Goal: Transaction & Acquisition: Purchase product/service

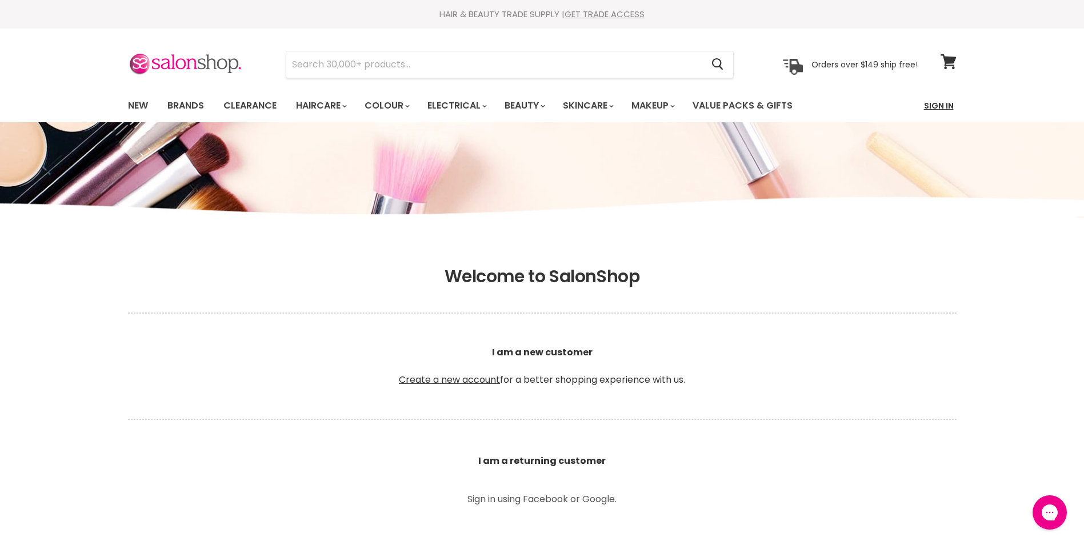
click at [928, 110] on link "Sign In" at bounding box center [938, 106] width 43 height 24
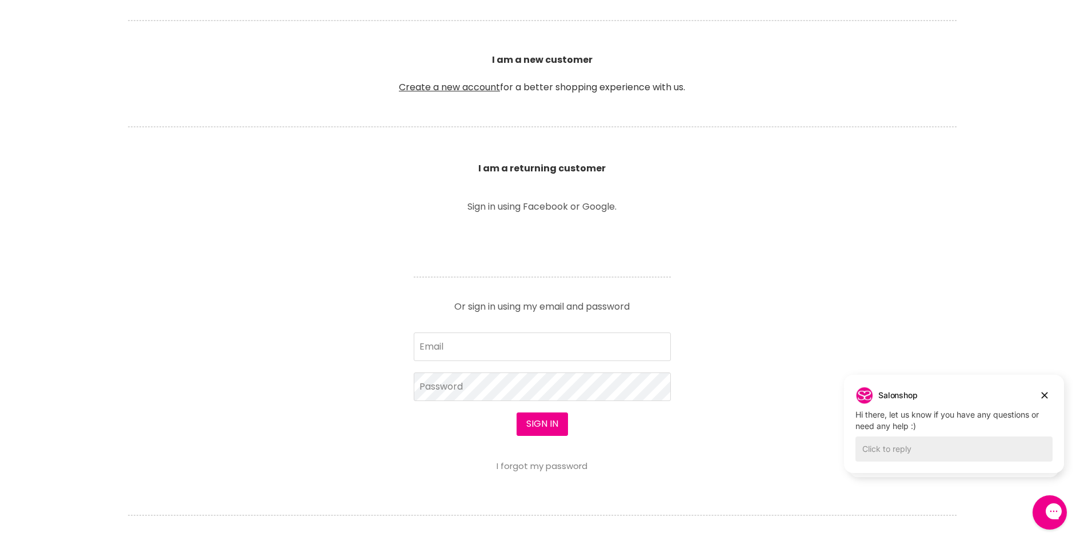
scroll to position [343, 0]
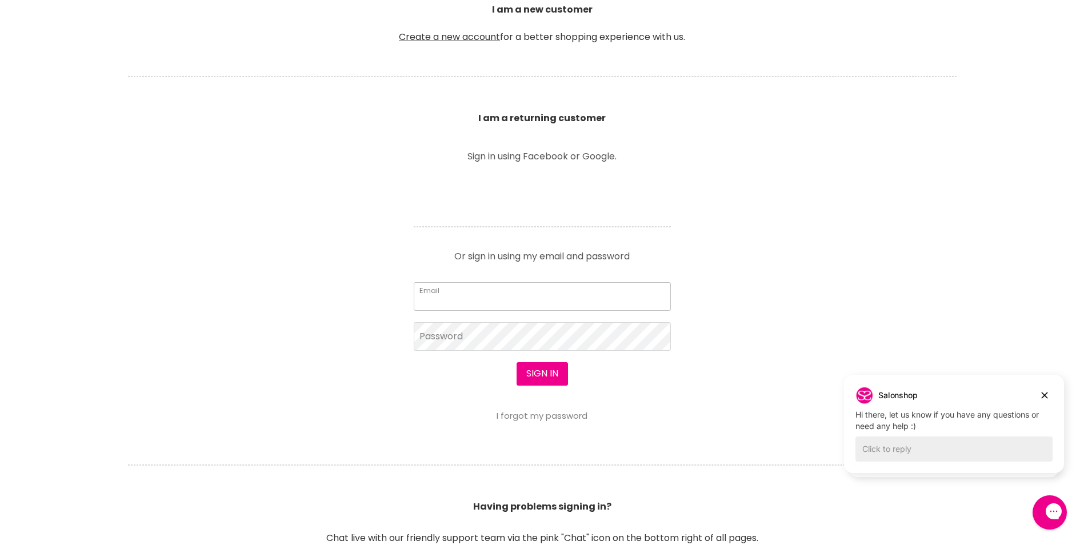
click at [502, 292] on input "Email" at bounding box center [542, 296] width 257 height 29
click at [469, 301] on input "Email" at bounding box center [542, 296] width 257 height 29
type input "[DOMAIN_NAME][EMAIL_ADDRESS][DOMAIN_NAME]"
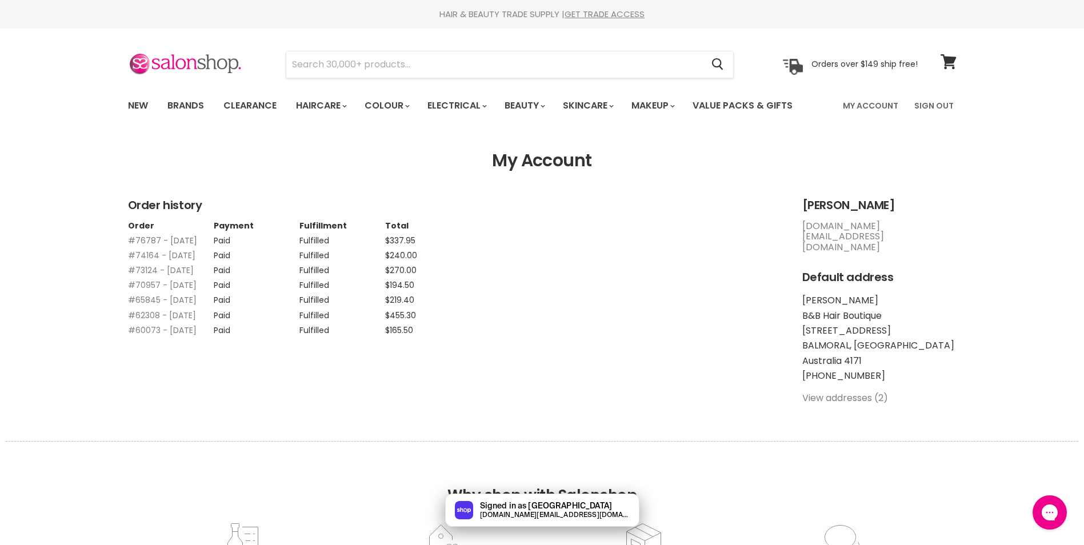
click at [176, 239] on link "#76787 - 24 Feb, 2025" at bounding box center [162, 240] width 69 height 11
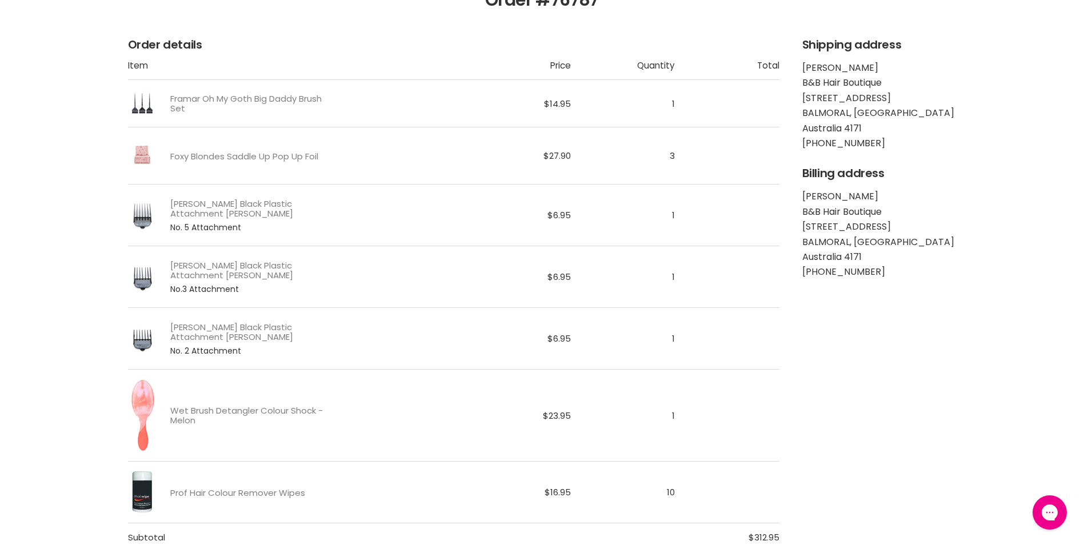
scroll to position [229, 0]
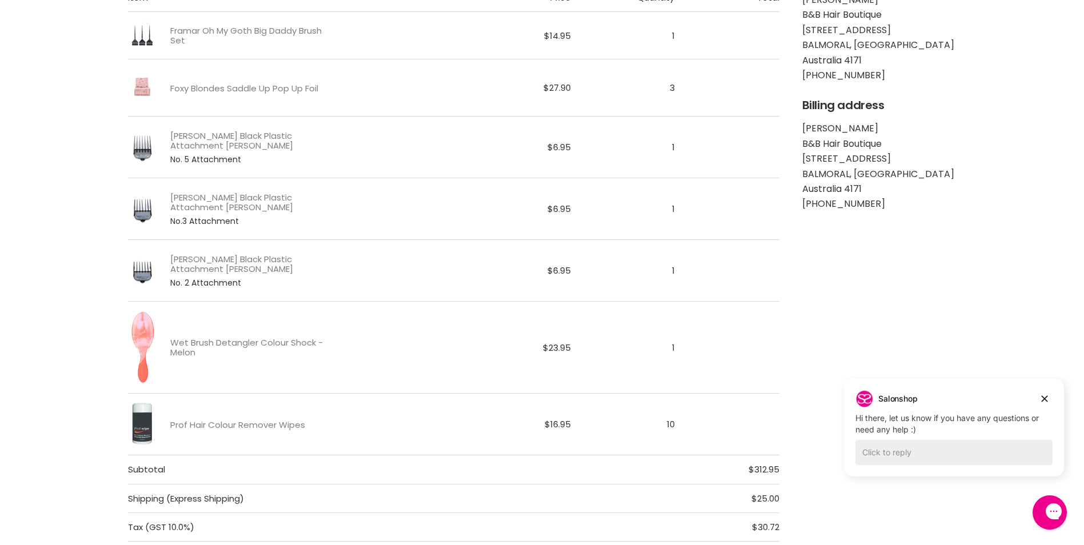
click at [142, 425] on img "Main content" at bounding box center [142, 424] width 29 height 43
click at [150, 424] on img "Main content" at bounding box center [142, 423] width 29 height 43
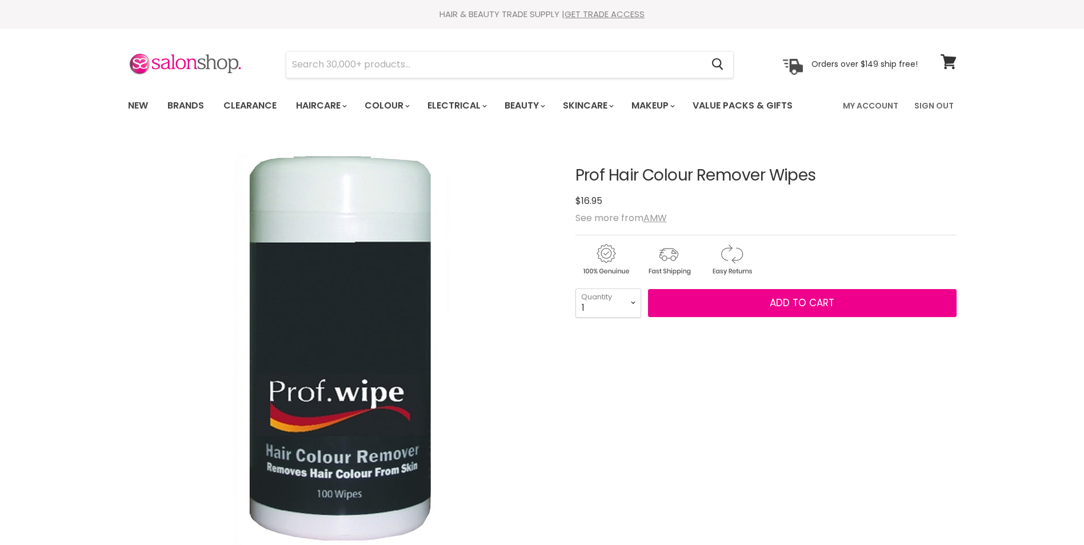
click at [635, 302] on select "1 2 3 4 5 6 7 8 9 10+" at bounding box center [608, 303] width 66 height 29
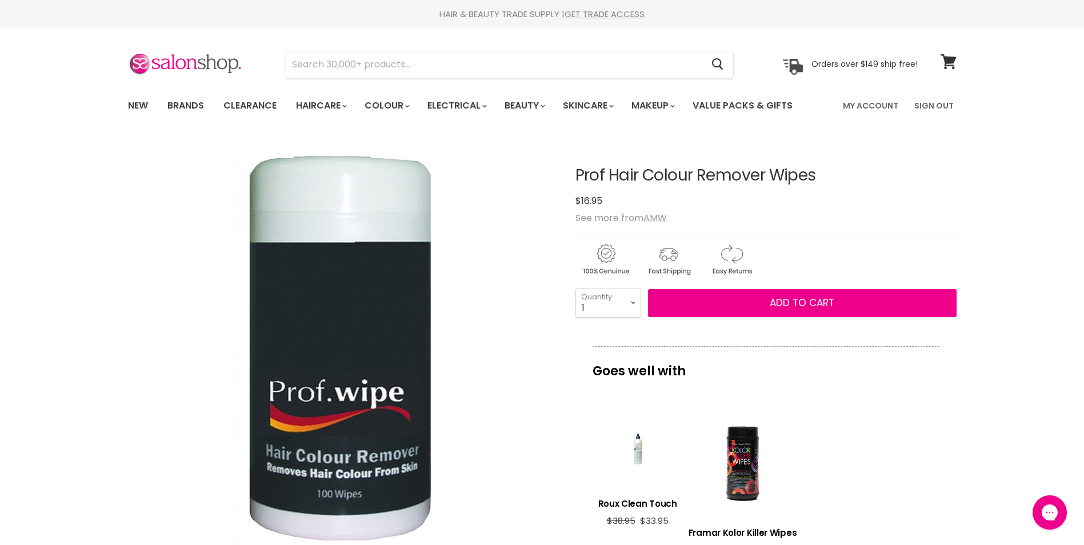
select select "10+"
click at [575, 289] on select "1 2 3 4 5 6 7 8 9 10+" at bounding box center [608, 303] width 66 height 29
type input "10"
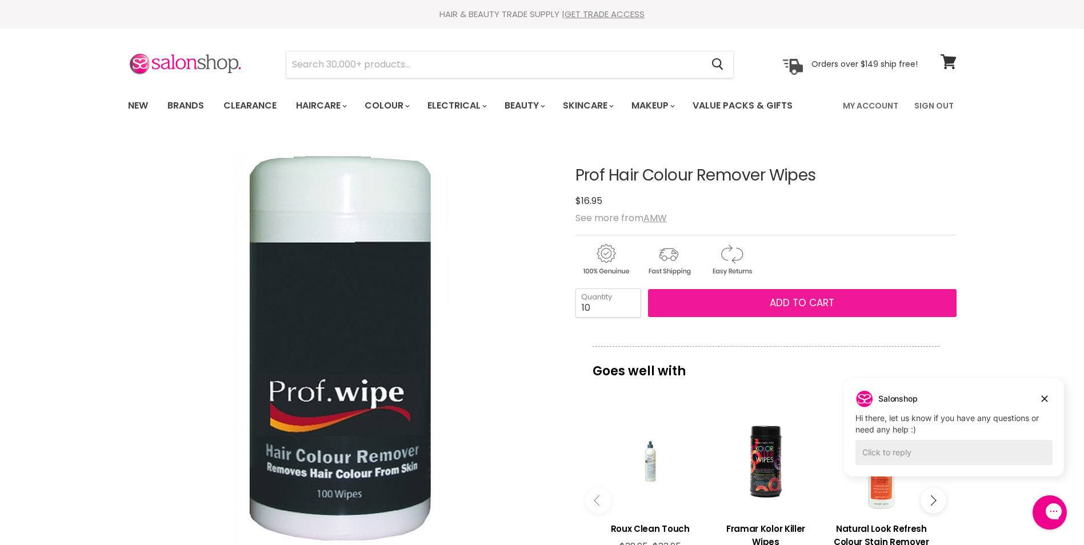
click at [779, 303] on span "Add to cart" at bounding box center [802, 303] width 65 height 14
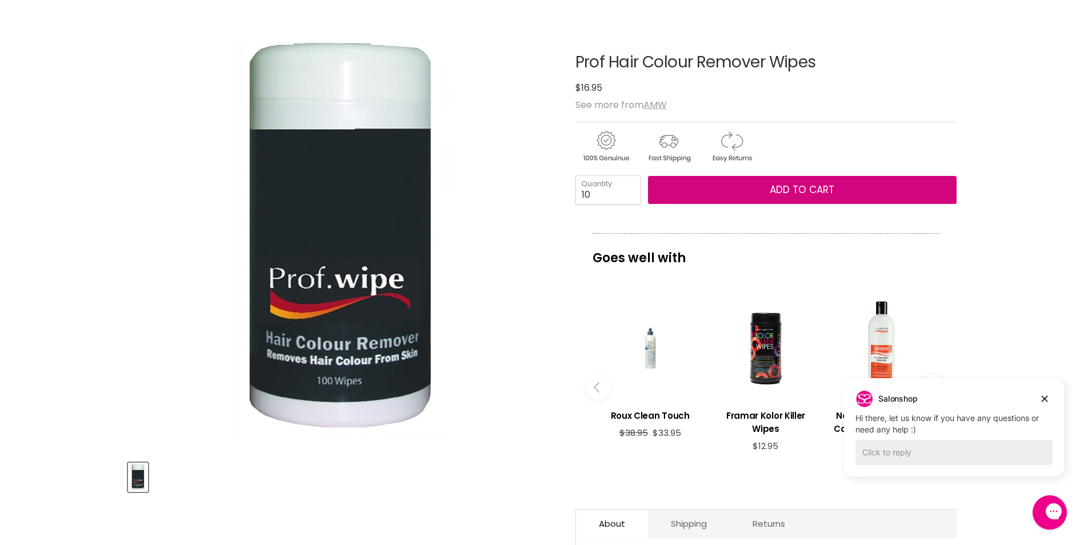
scroll to position [114, 0]
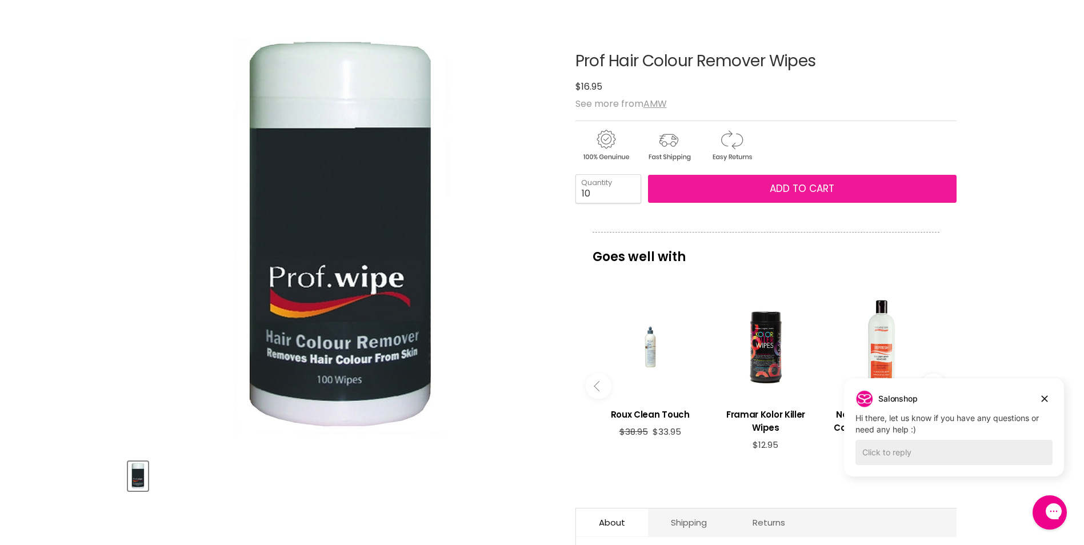
click at [812, 189] on span "Add to cart" at bounding box center [802, 189] width 65 height 14
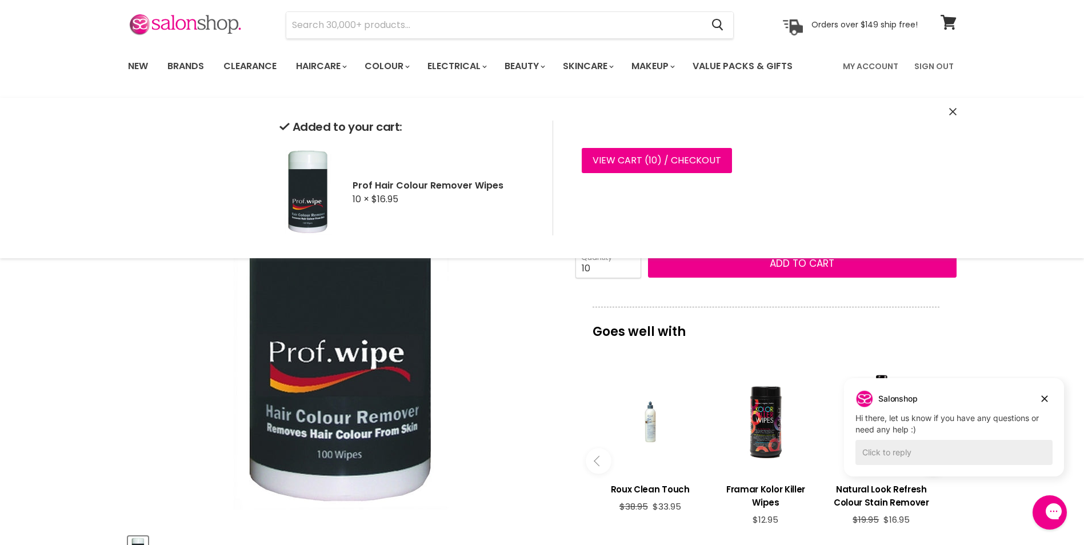
scroll to position [0, 0]
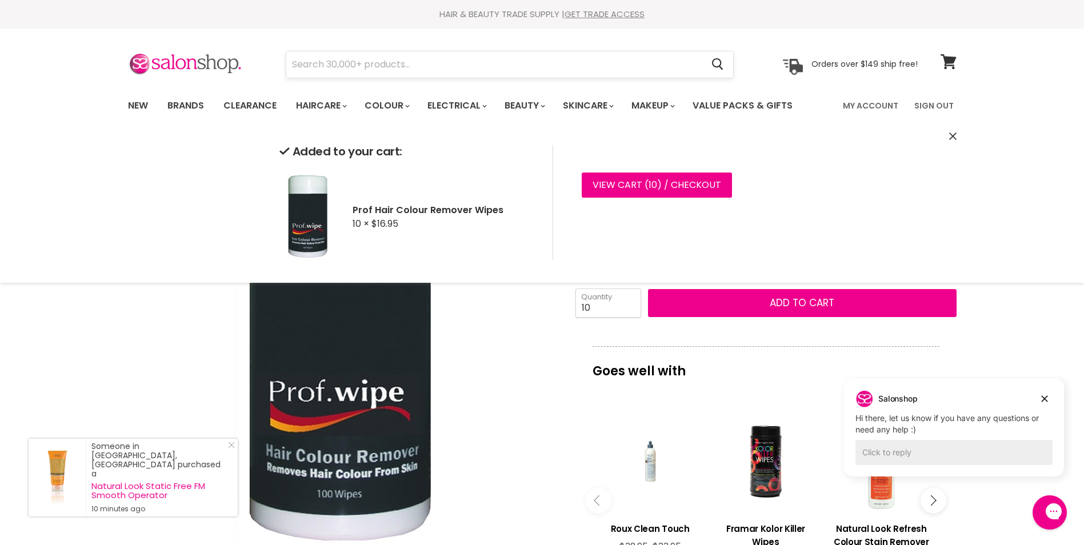
click at [368, 74] on input "Search" at bounding box center [494, 64] width 416 height 26
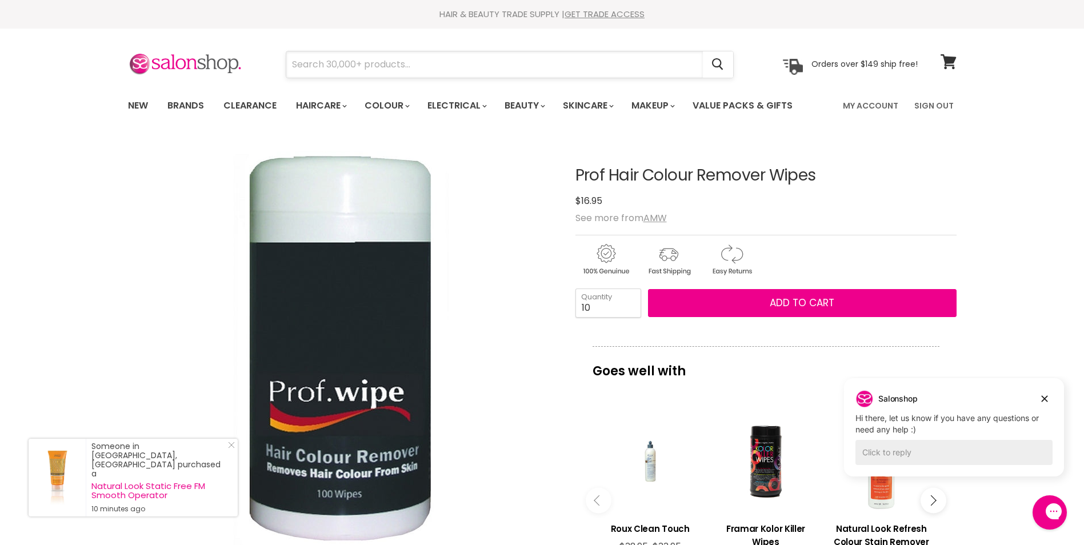
click at [367, 63] on input "Search" at bounding box center [494, 64] width 416 height 26
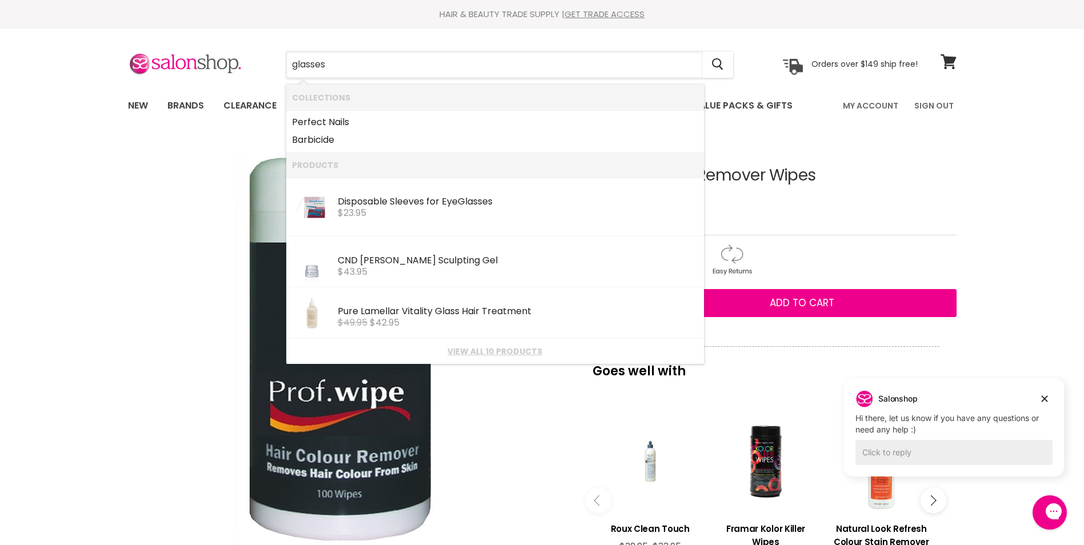
drag, startPoint x: 333, startPoint y: 70, endPoint x: 284, endPoint y: 70, distance: 49.1
click at [284, 70] on div "glasses Cancel" at bounding box center [510, 64] width 506 height 26
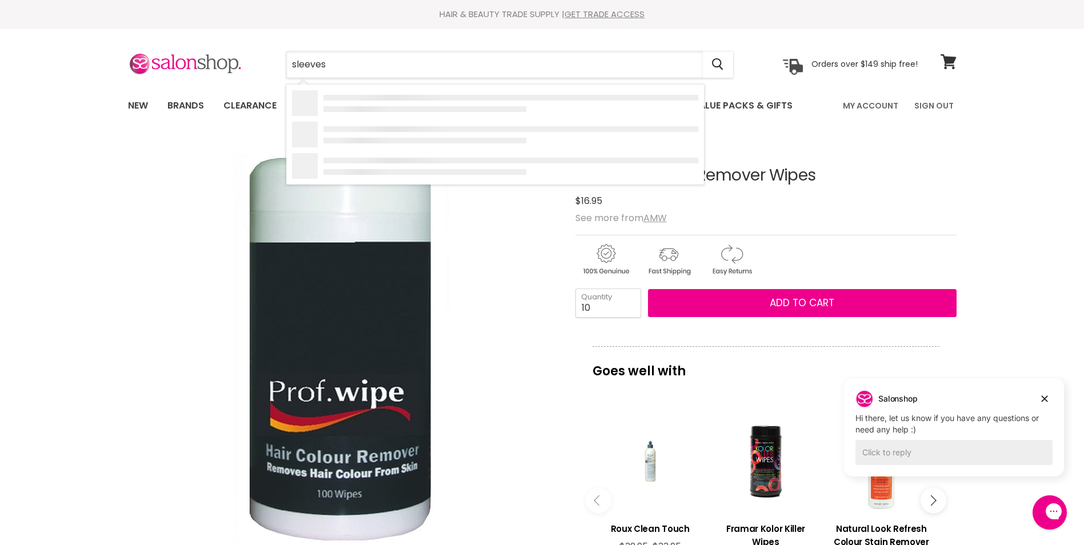
type input "sleeves"
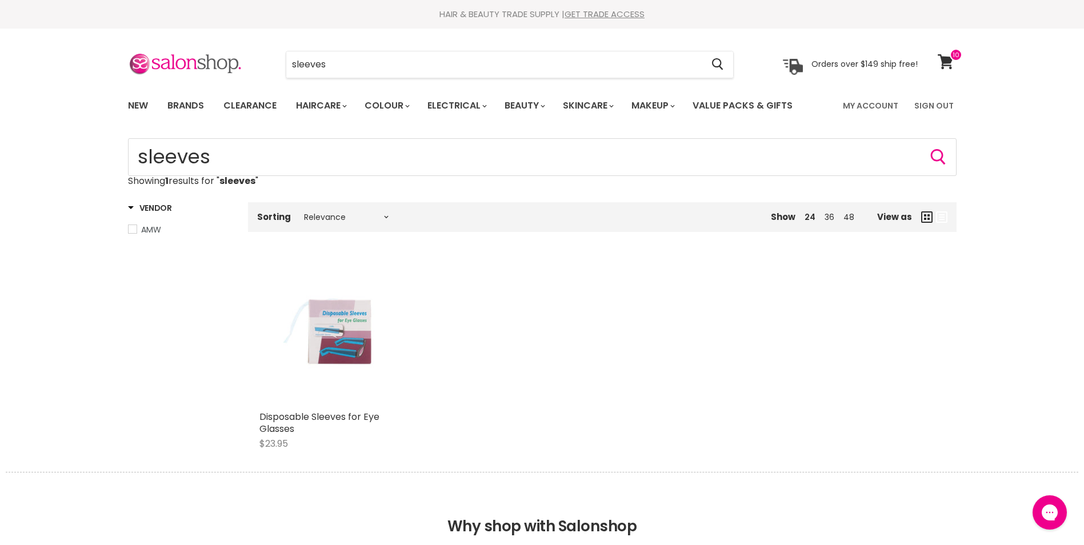
click at [315, 339] on div "Main content" at bounding box center [332, 332] width 146 height 146
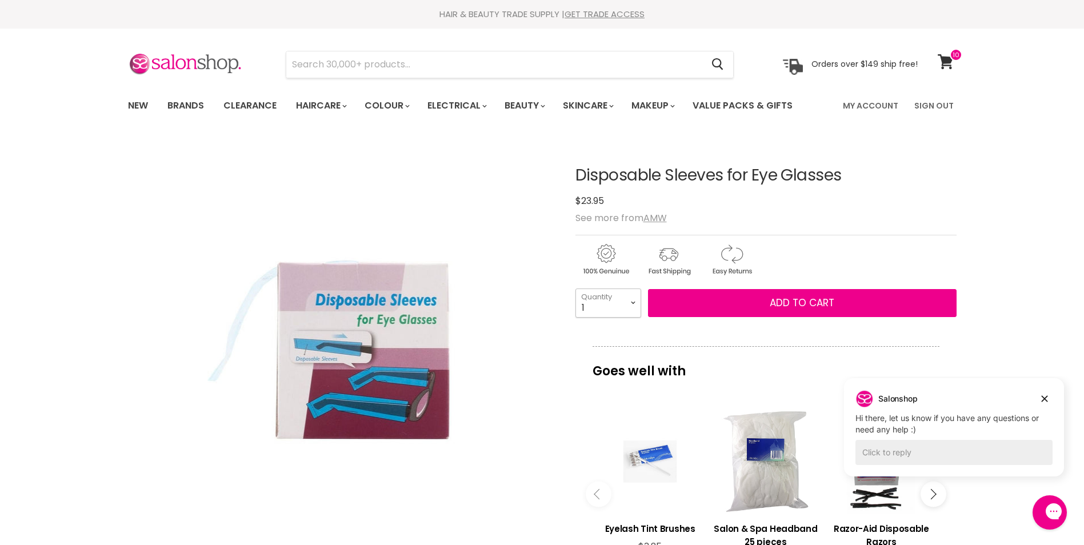
click at [638, 310] on select "1 2 3 4 5 6 7 8 9 10+" at bounding box center [608, 303] width 66 height 29
select select "4"
click at [575, 289] on select "1 2 3 4 5 6 7 8 9 10+" at bounding box center [608, 303] width 66 height 29
type input "4"
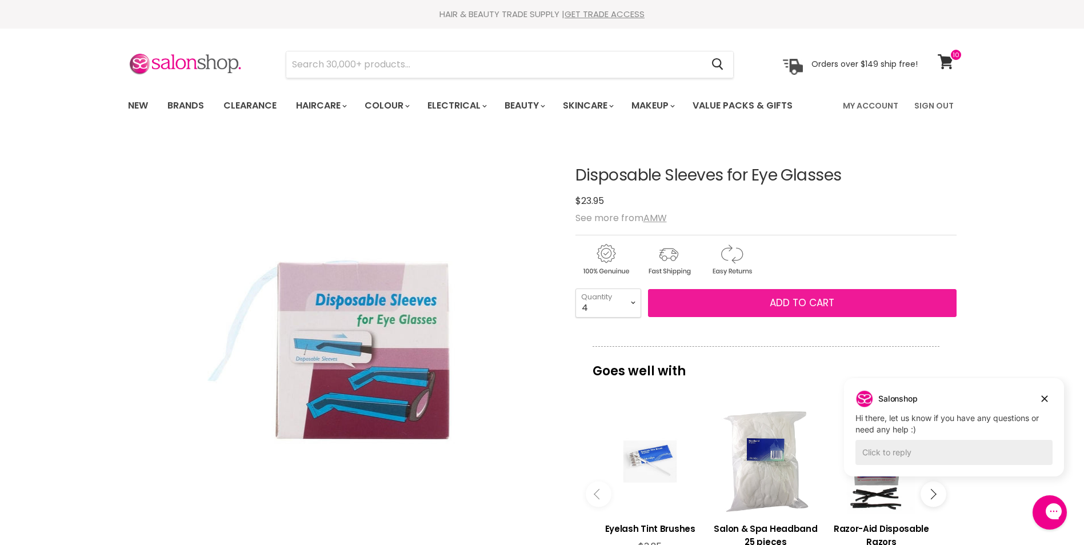
click at [775, 301] on span "Add to cart" at bounding box center [802, 303] width 65 height 14
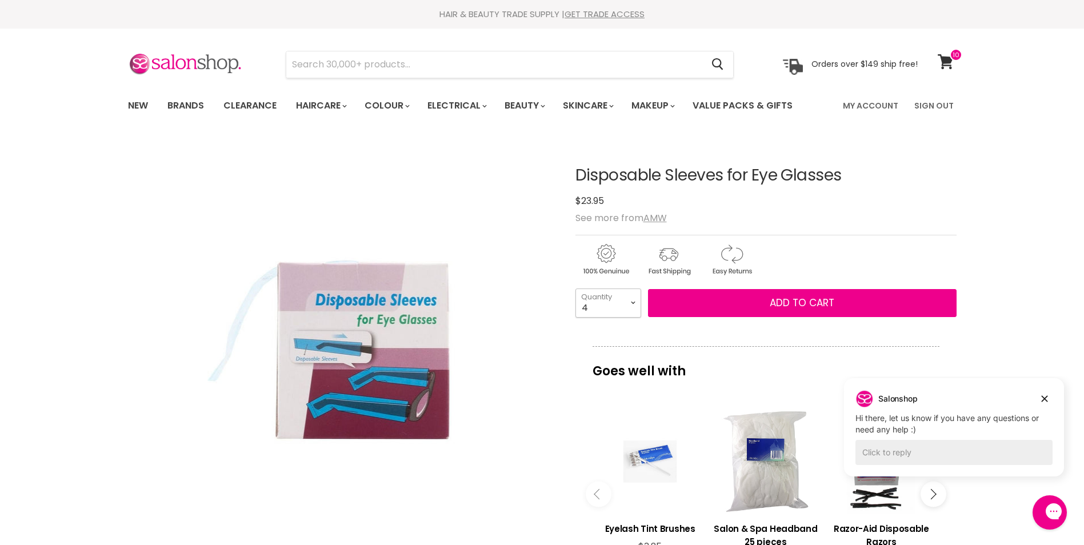
click at [623, 302] on select "1 2 3 4 5 6 7 8 9 10+" at bounding box center [608, 303] width 66 height 29
select select "2"
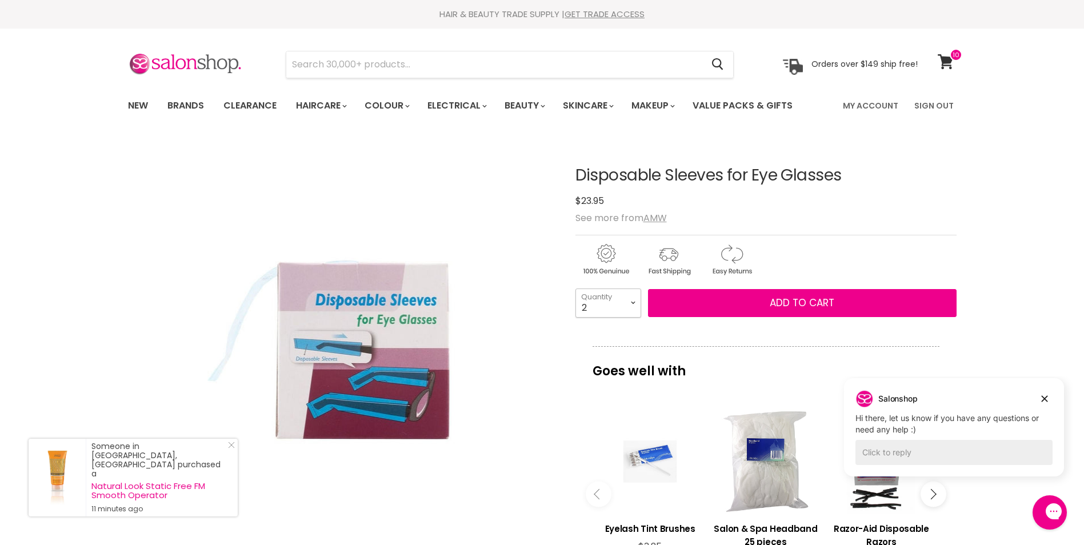
click at [575, 289] on select "1 2 3 4 5 6 7 8 9 10+" at bounding box center [608, 303] width 66 height 29
type input "2"
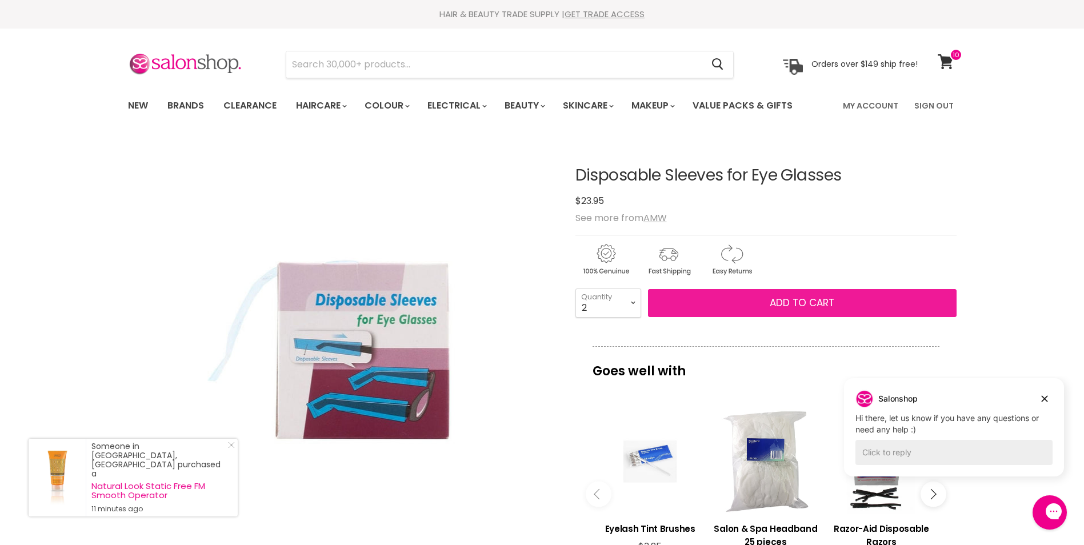
click at [795, 306] on span "Add to cart" at bounding box center [802, 303] width 65 height 14
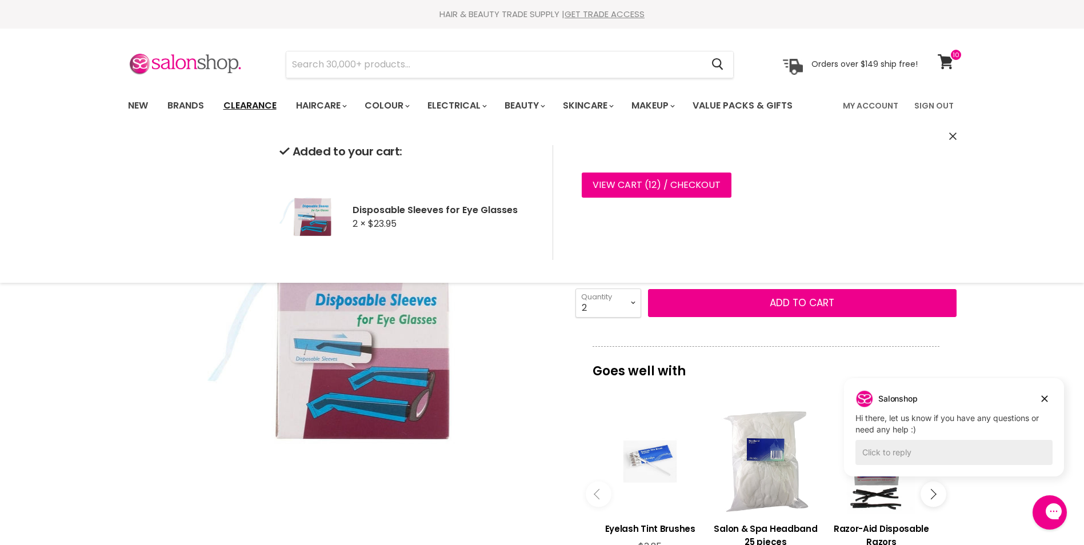
click at [240, 102] on link "Clearance" at bounding box center [250, 106] width 70 height 24
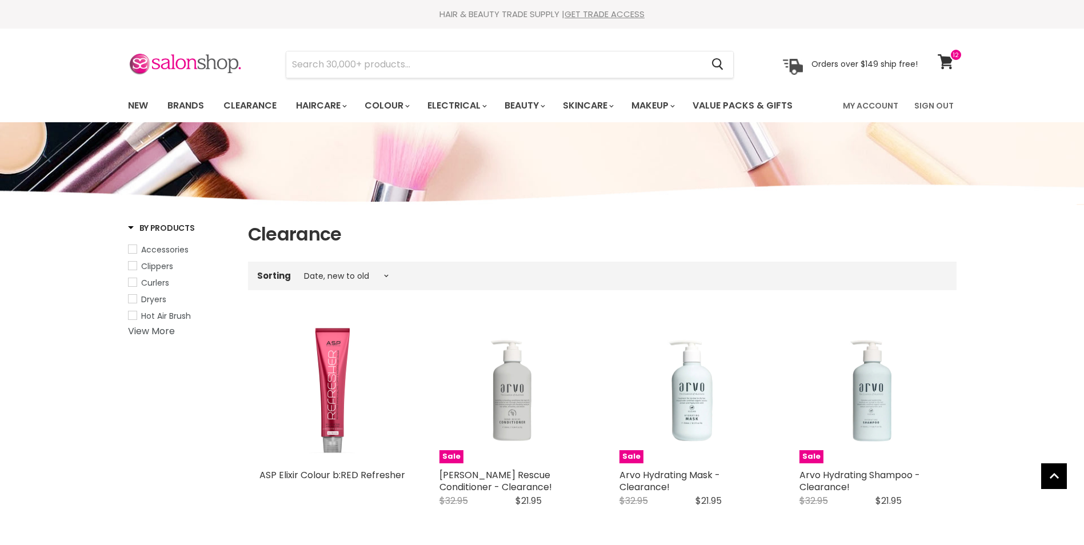
select select "created-descending"
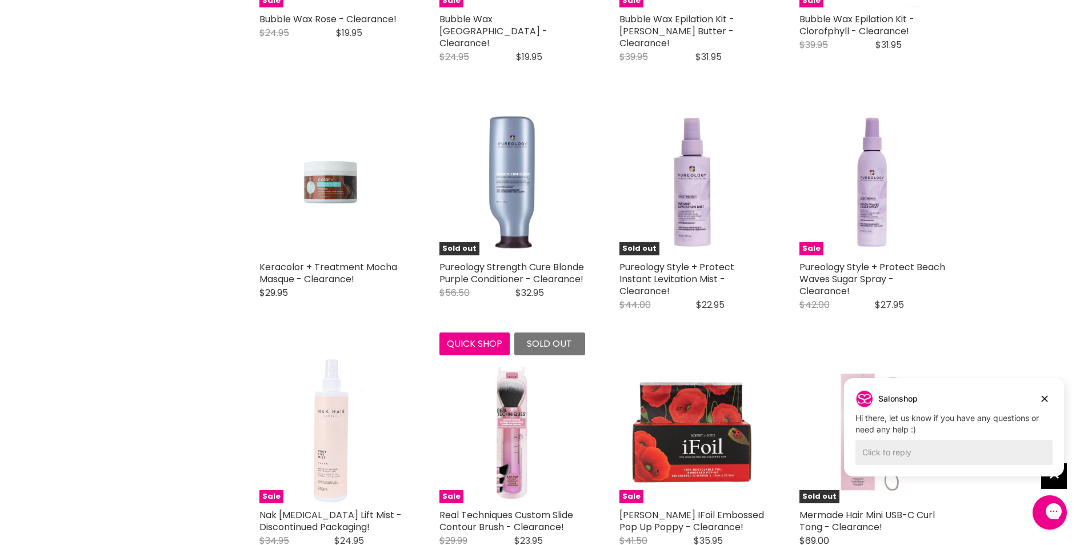
scroll to position [2685, 0]
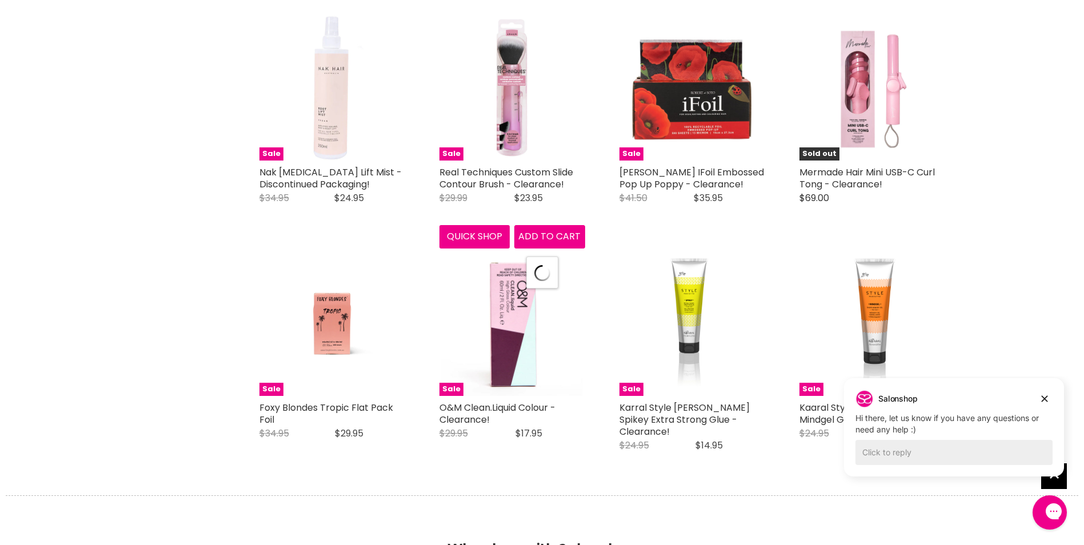
select select "created-descending"
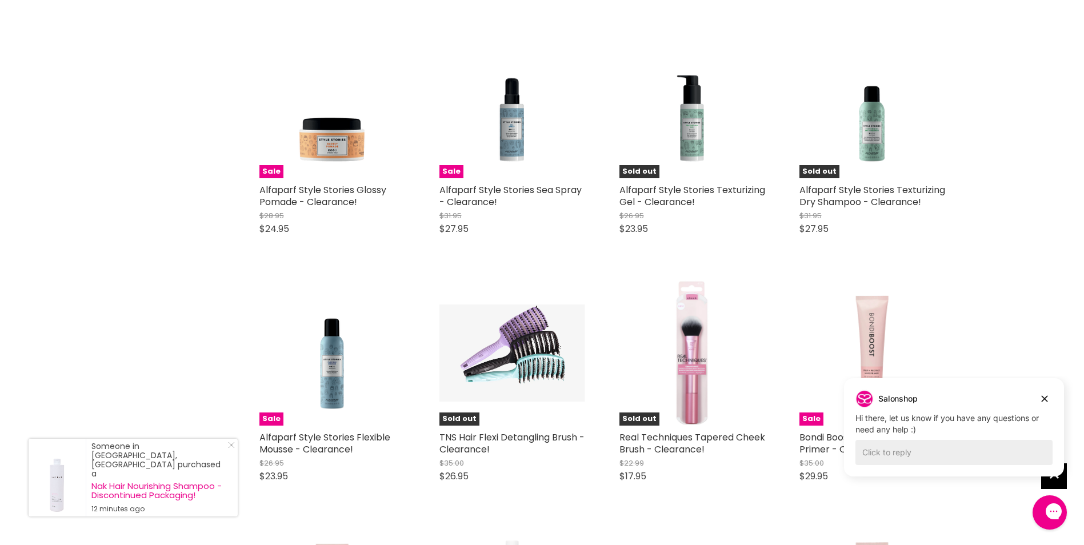
scroll to position [3999, 0]
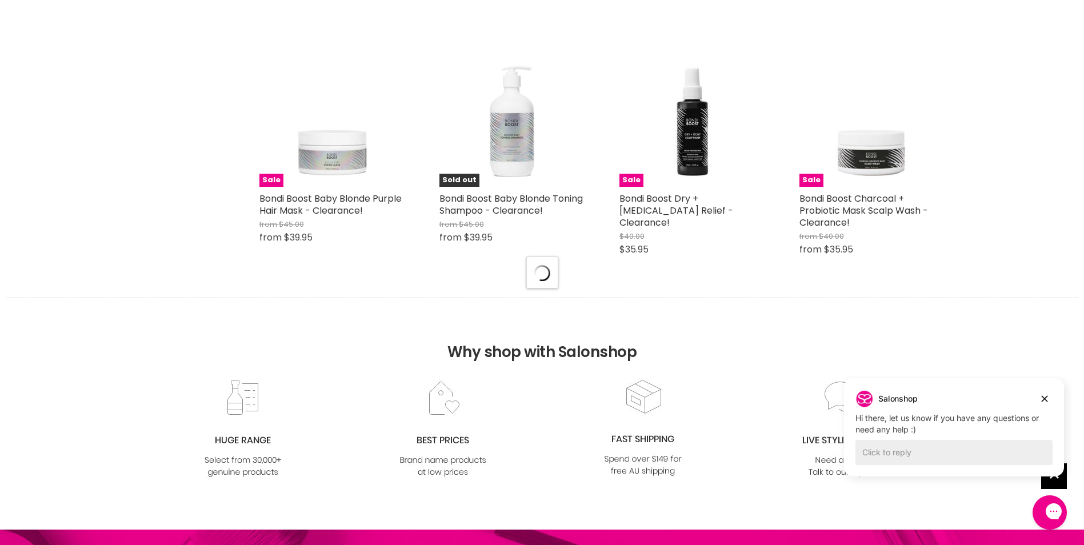
select select "created-descending"
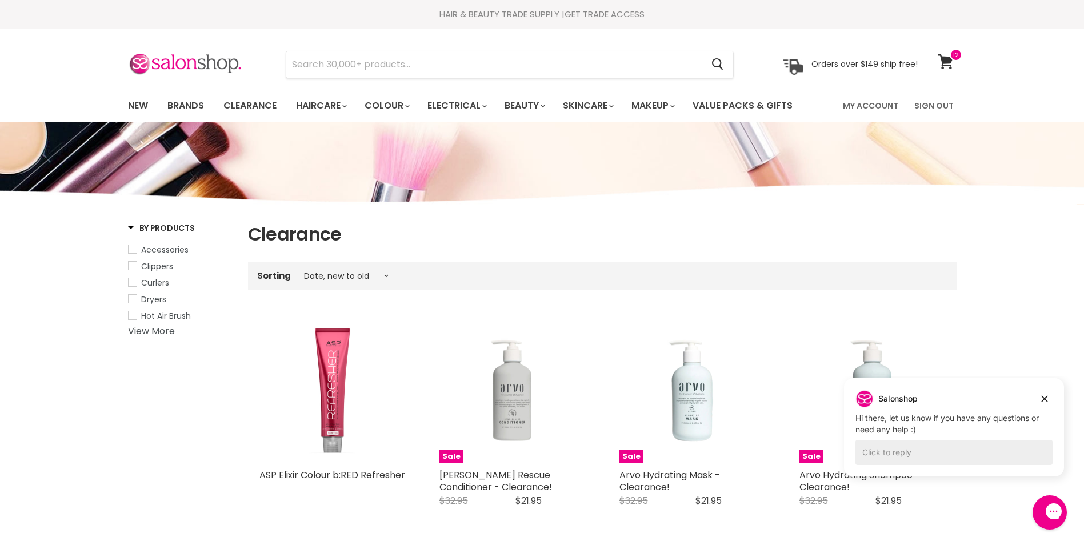
click at [135, 281] on span "Curlers" at bounding box center [133, 282] width 8 height 8
select select "created-descending"
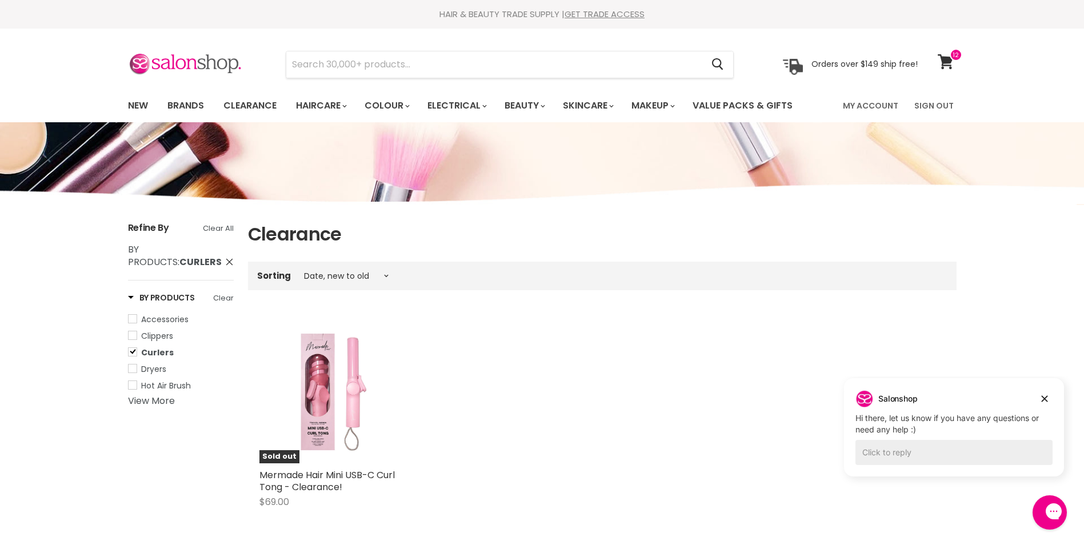
click at [130, 352] on span "Curlers" at bounding box center [133, 352] width 8 height 8
select select "created-descending"
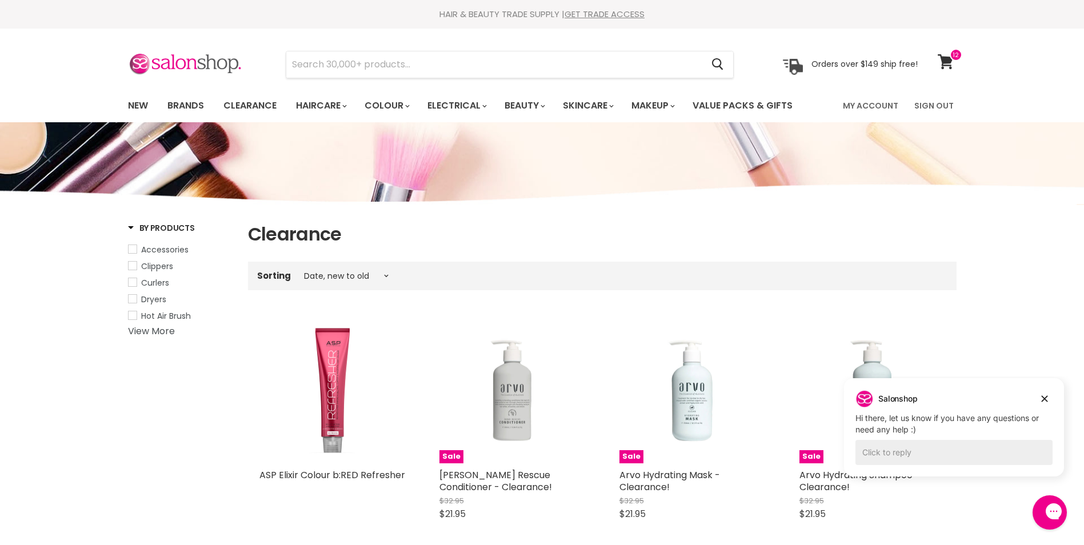
click at [134, 319] on link "Hot Air Brush" at bounding box center [181, 316] width 106 height 13
select select "created-descending"
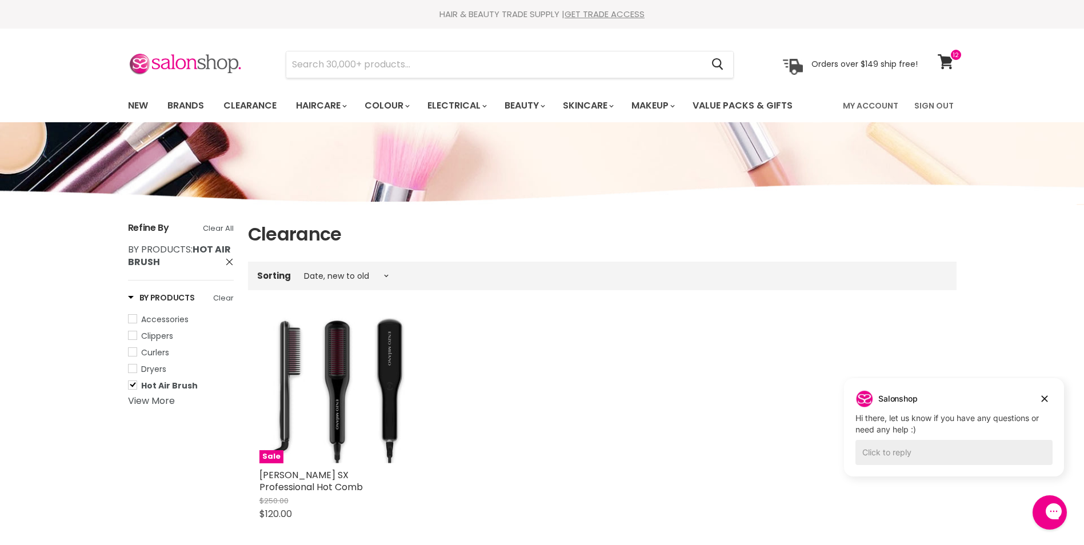
click at [135, 385] on span "Hot Air Brush" at bounding box center [133, 385] width 8 height 8
select select "created-descending"
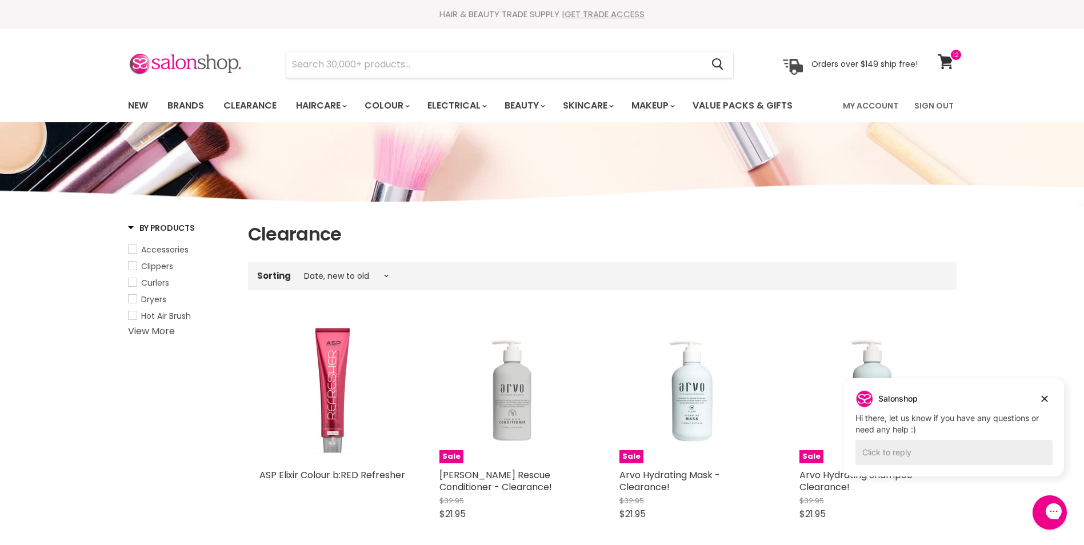
click at [133, 250] on span "Accessories" at bounding box center [133, 249] width 8 height 8
select select "created-descending"
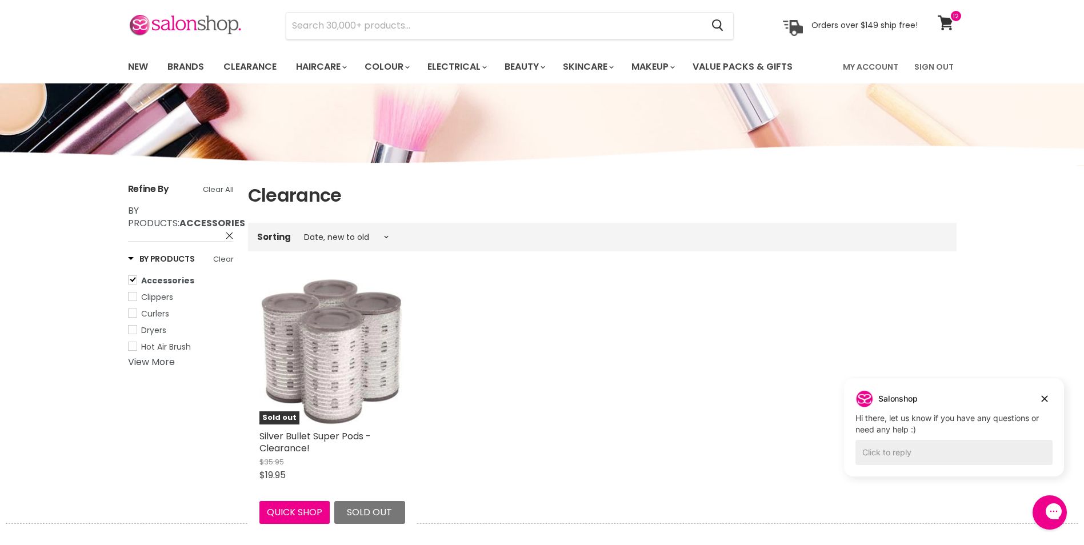
scroll to position [57, 0]
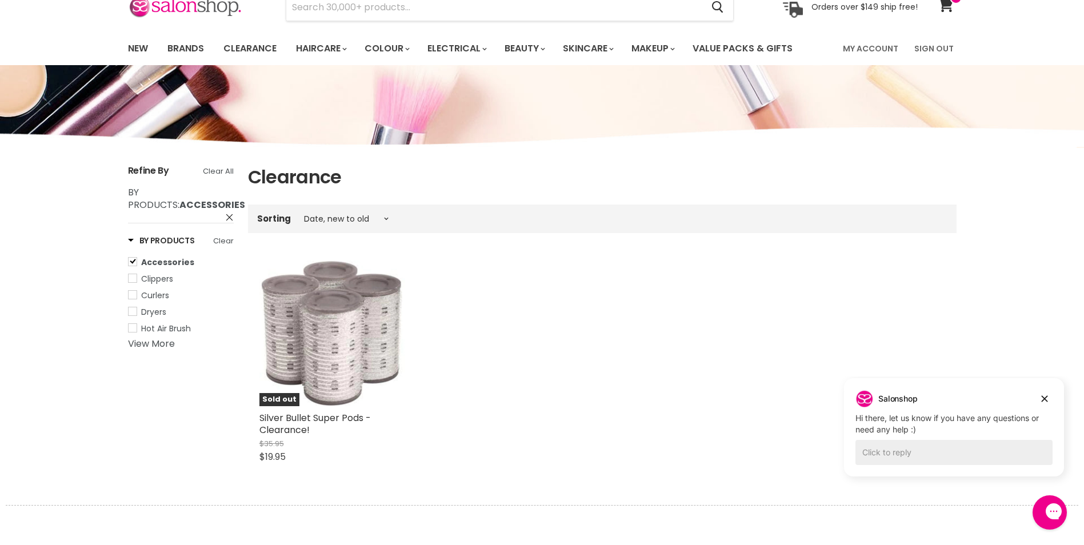
click at [133, 264] on span "Accessories" at bounding box center [133, 262] width 8 height 8
select select "created-descending"
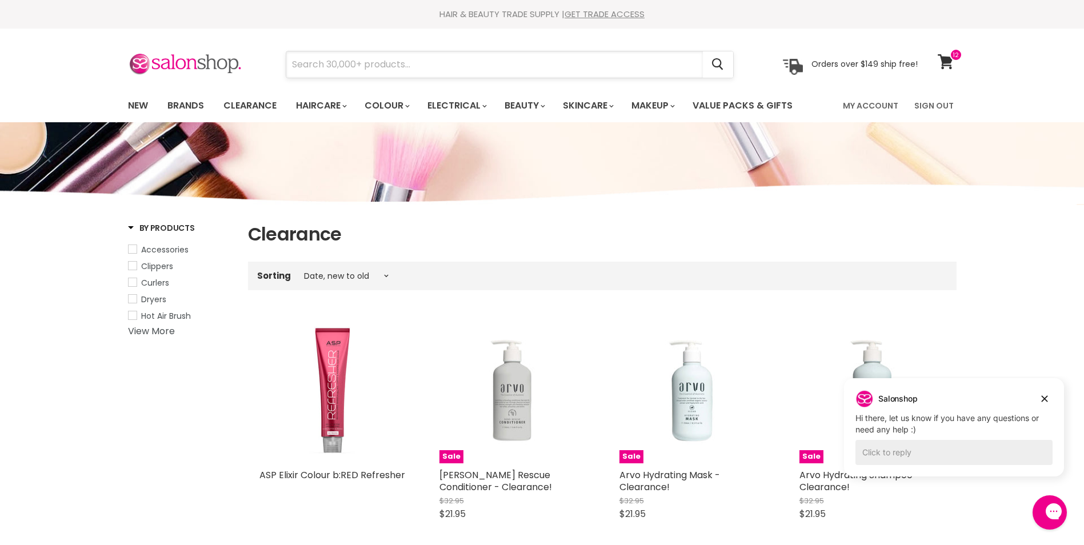
click at [368, 61] on input "Search" at bounding box center [494, 64] width 416 height 26
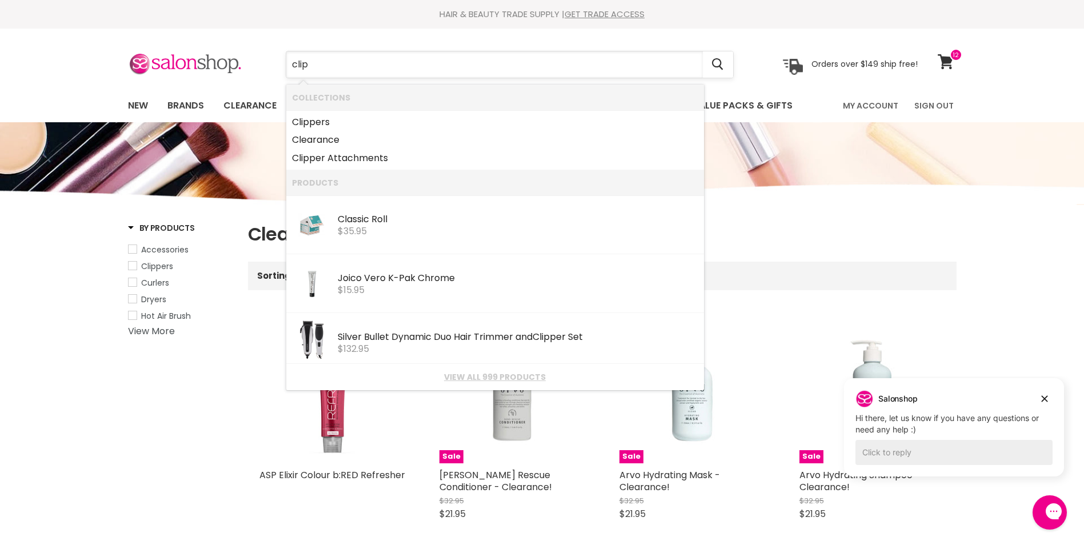
type input "clips"
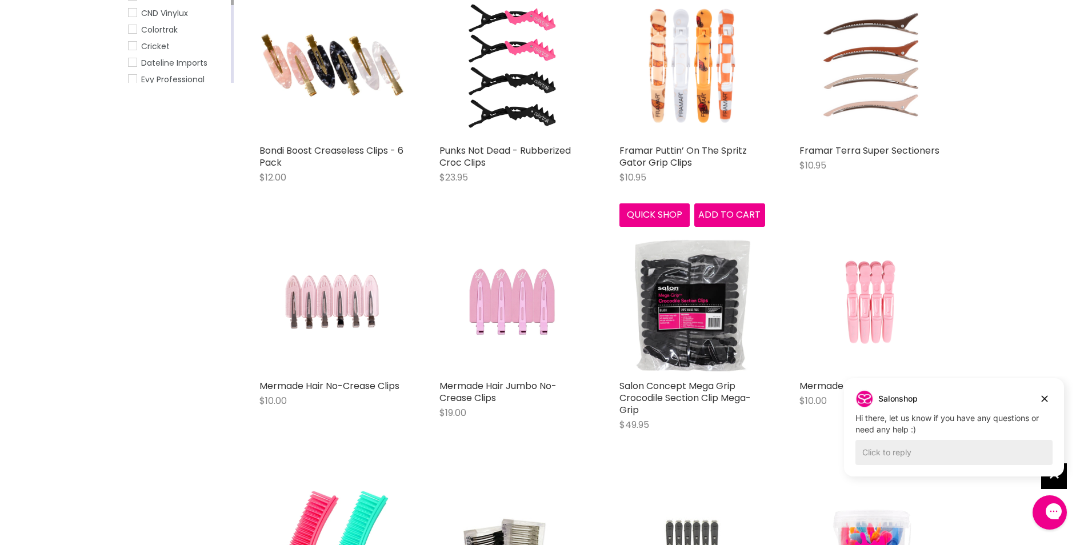
scroll to position [343, 0]
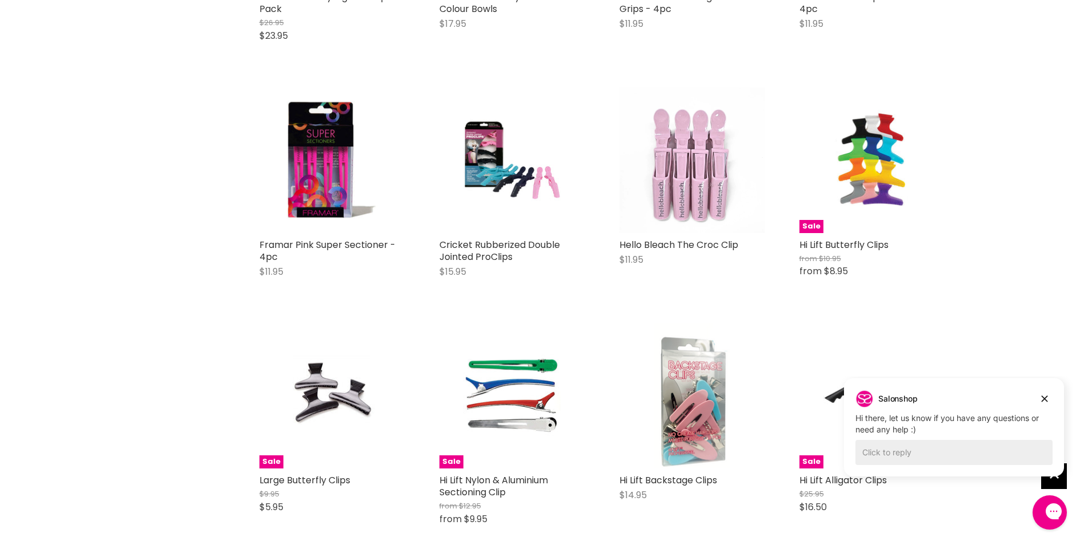
scroll to position [1885, 0]
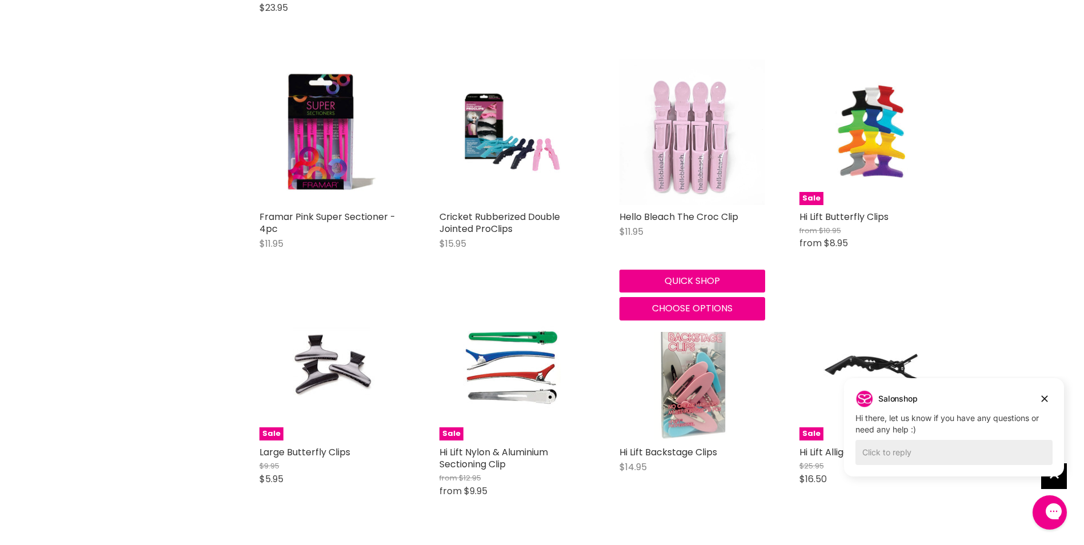
click at [703, 177] on img "Main content" at bounding box center [692, 132] width 146 height 146
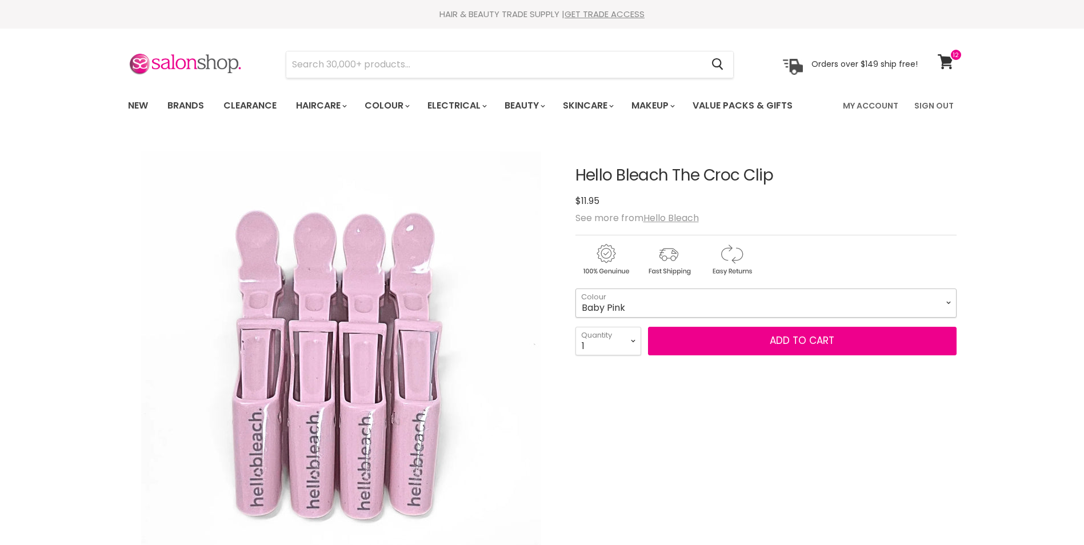
click at [639, 301] on select "Baby Pink Forest Stone" at bounding box center [765, 303] width 381 height 29
click at [640, 305] on select "Baby Pink Forest Stone" at bounding box center [765, 303] width 381 height 29
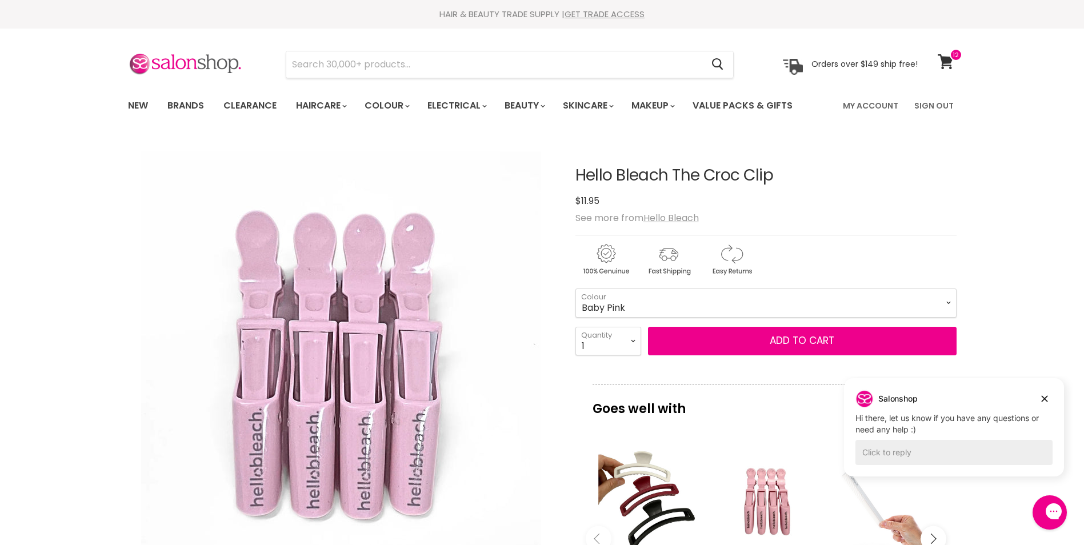
click at [636, 341] on select "1 2 3 4 5 6 7 8 9 10+" at bounding box center [608, 341] width 66 height 29
select select "2"
click at [575, 327] on select "1 2 3 4 5 6 7 8 9 10+" at bounding box center [608, 341] width 66 height 29
type input "2"
click at [766, 347] on button "Add to cart" at bounding box center [802, 341] width 309 height 29
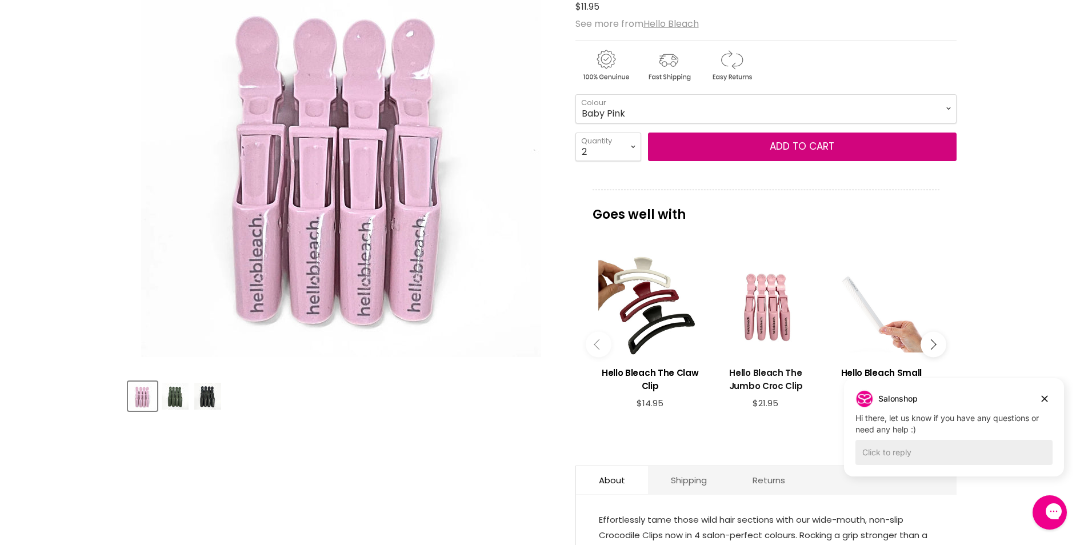
scroll to position [57, 0]
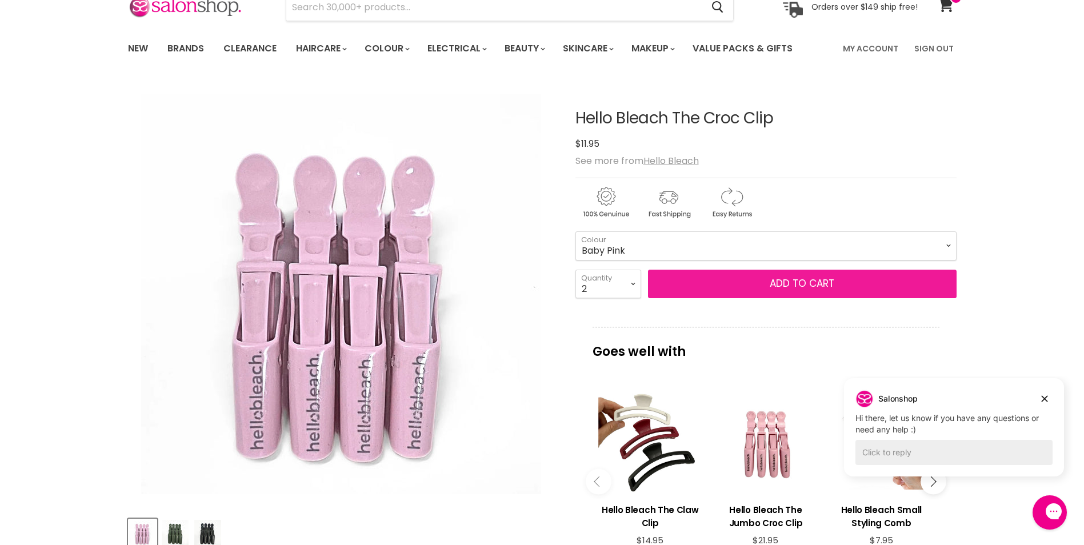
click at [763, 283] on button "Add to cart" at bounding box center [802, 284] width 309 height 29
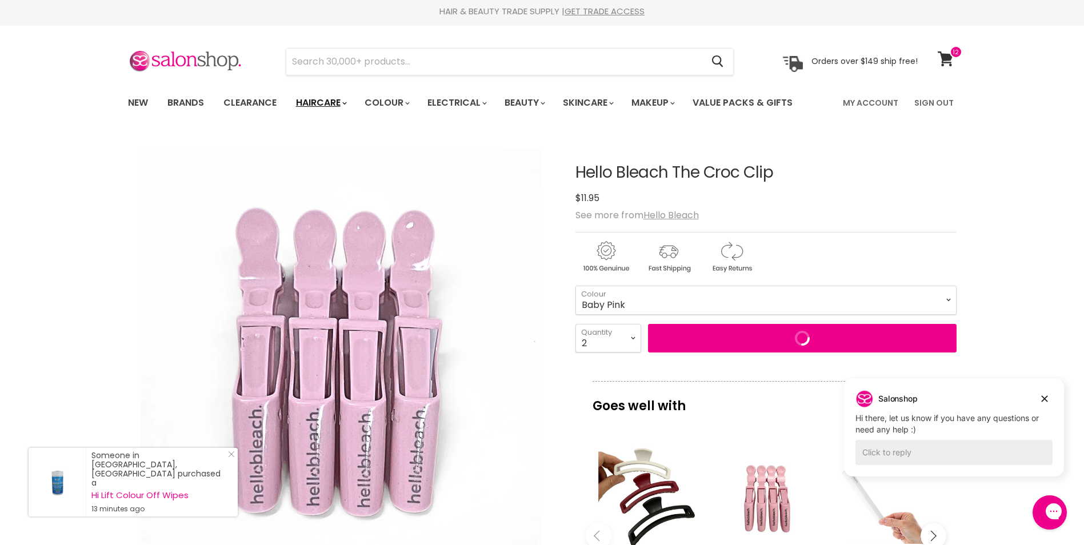
scroll to position [0, 0]
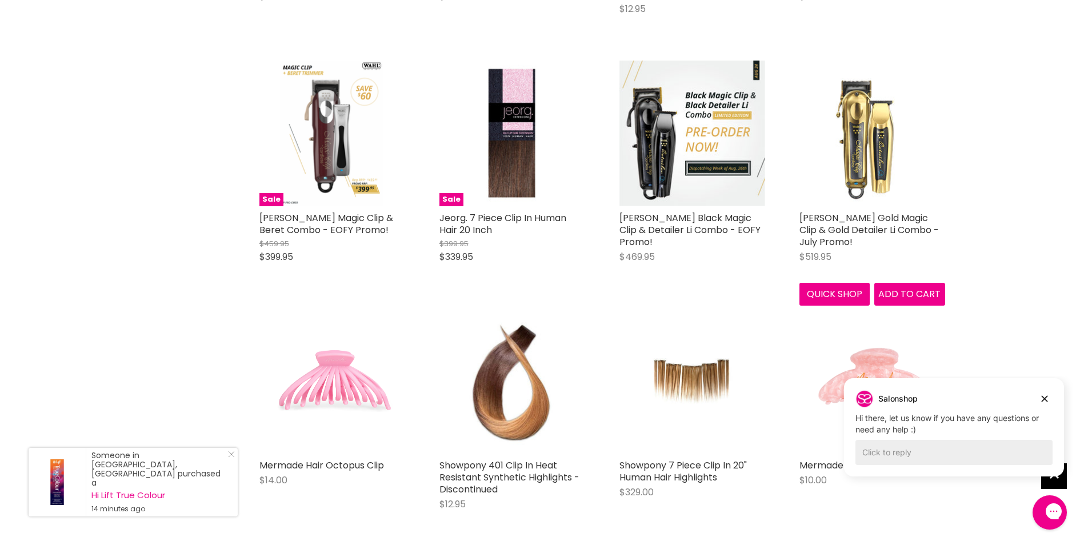
scroll to position [2142, 0]
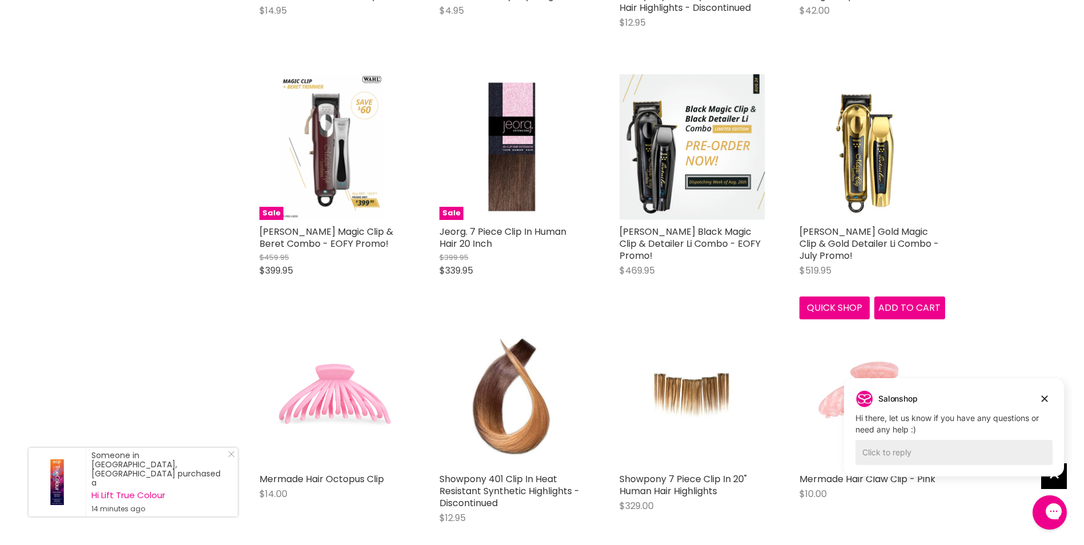
drag, startPoint x: 812, startPoint y: 69, endPoint x: 1078, endPoint y: 135, distance: 273.8
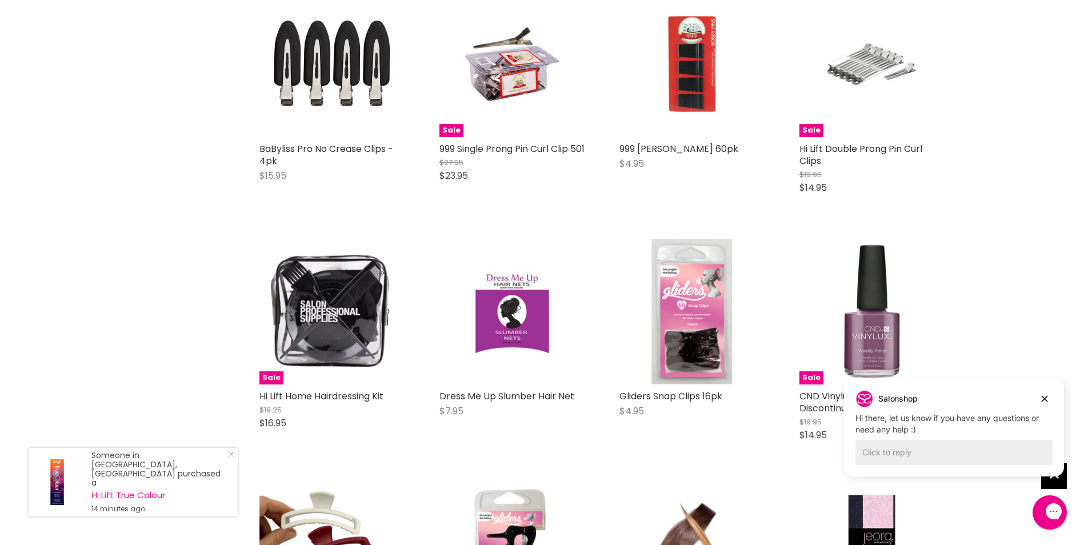
scroll to position [1342, 0]
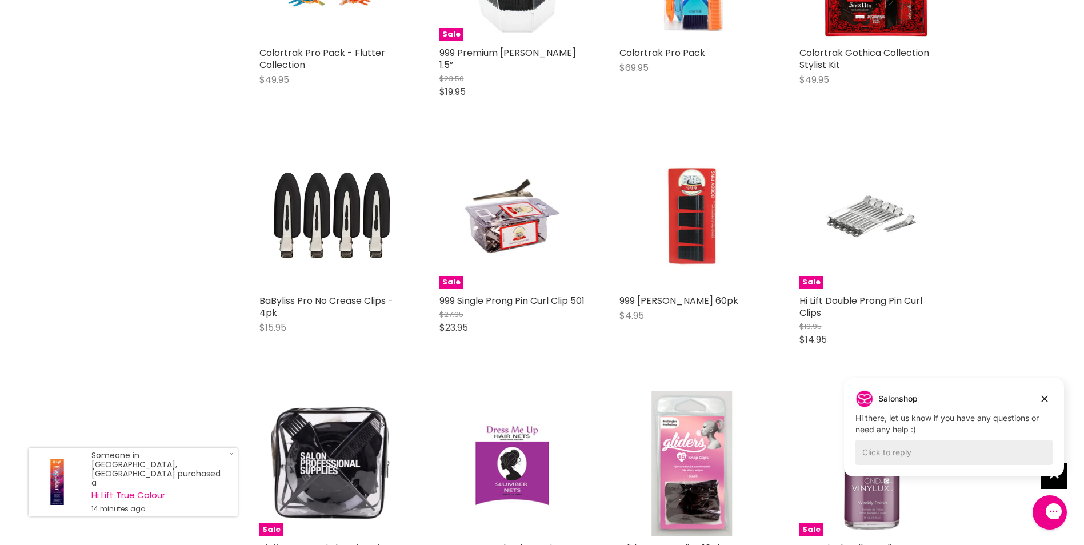
drag, startPoint x: 1078, startPoint y: 135, endPoint x: 1019, endPoint y: 91, distance: 73.9
click at [1019, 91] on div "Home Search results for “clips” (71) clips Showing 71 results for " clips " Ven…" at bounding box center [542, 331] width 1084 height 3070
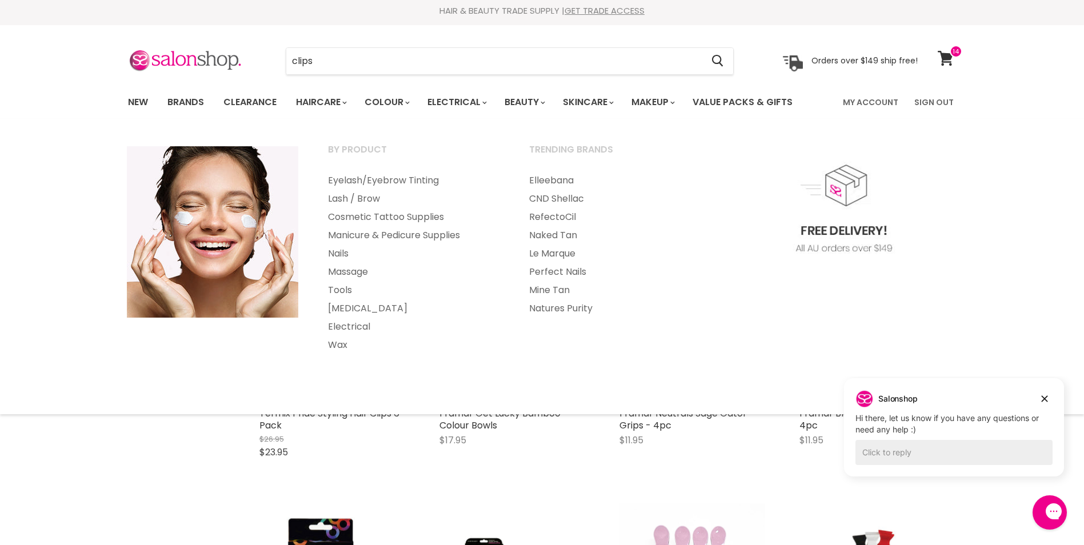
scroll to position [0, 0]
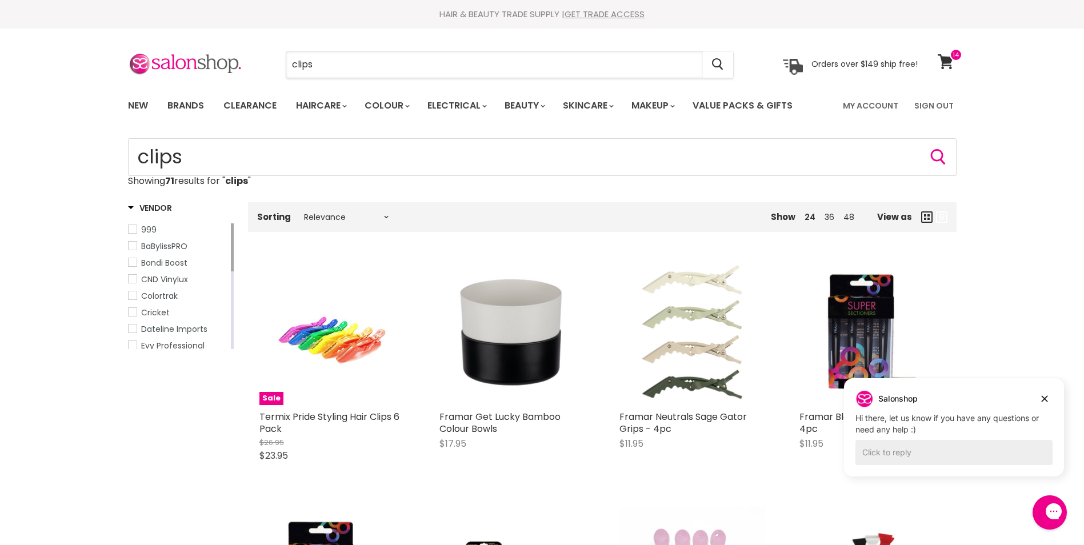
drag, startPoint x: 334, startPoint y: 65, endPoint x: 221, endPoint y: 79, distance: 113.9
click at [223, 79] on section "Menu clips Cancel" at bounding box center [542, 59] width 857 height 61
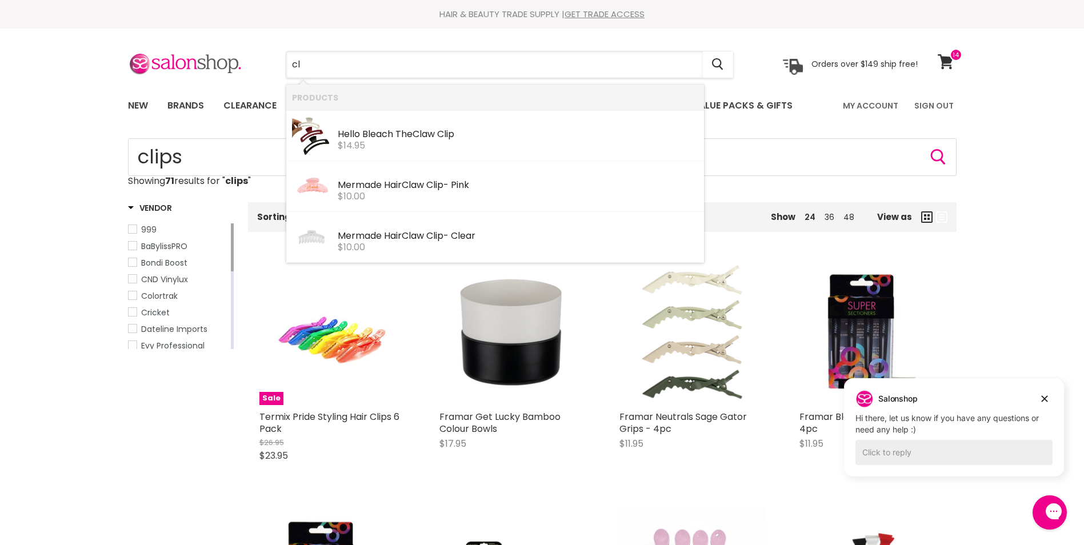
type input "c"
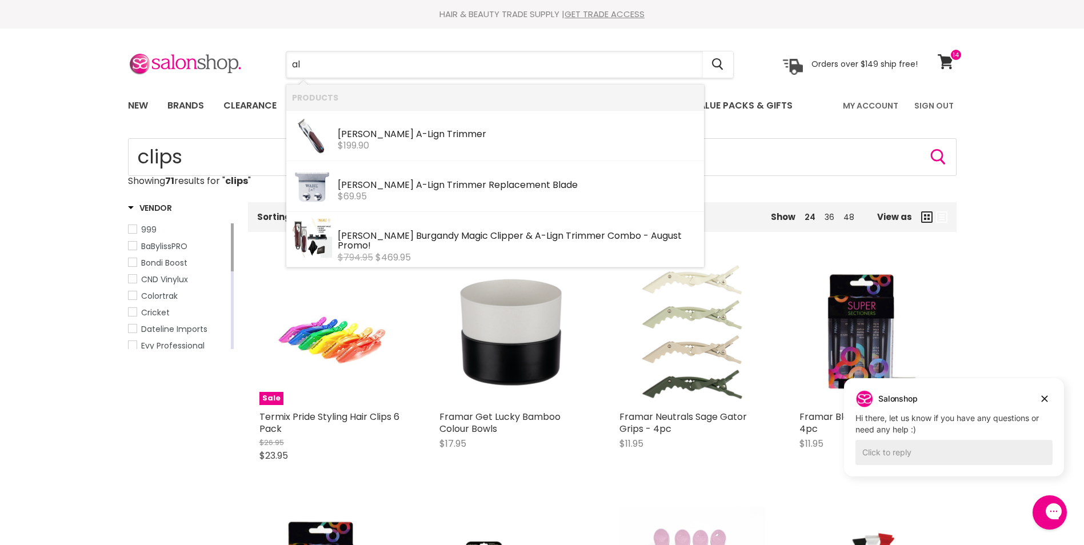
type input "a"
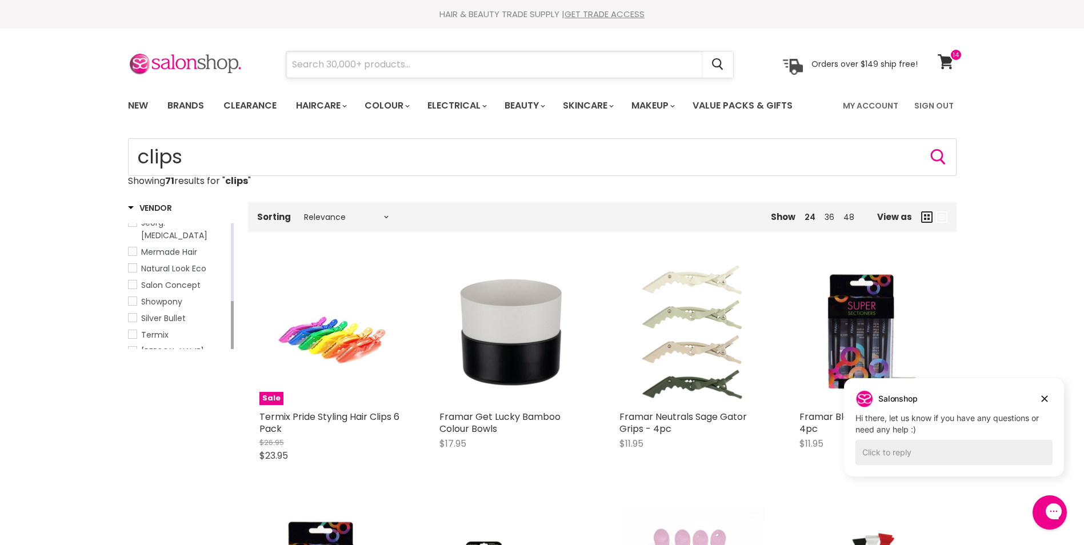
click at [403, 67] on input "Search" at bounding box center [494, 64] width 416 height 26
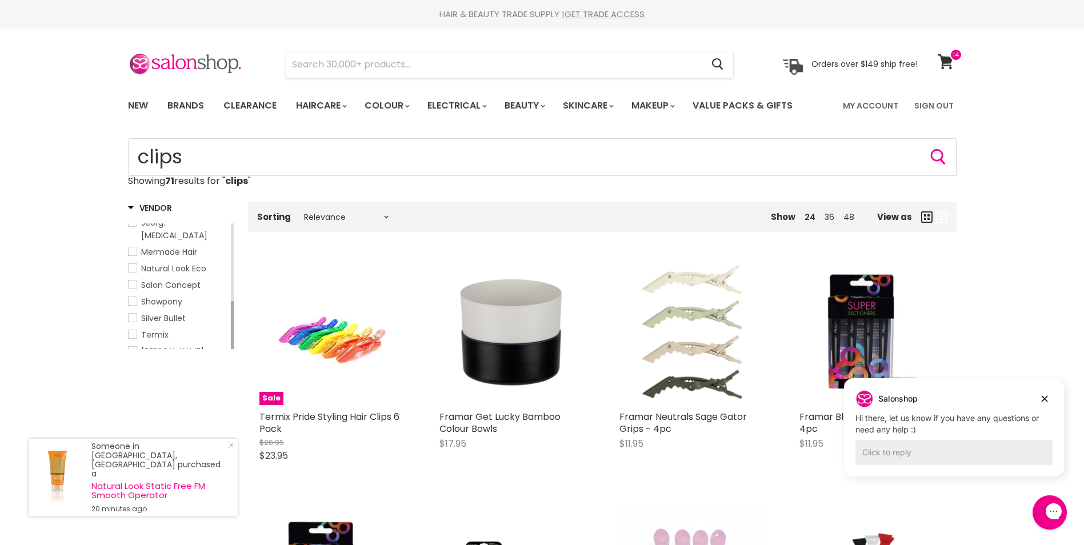
click at [950, 58] on span at bounding box center [956, 55] width 13 height 13
